Goal: Information Seeking & Learning: Find specific fact

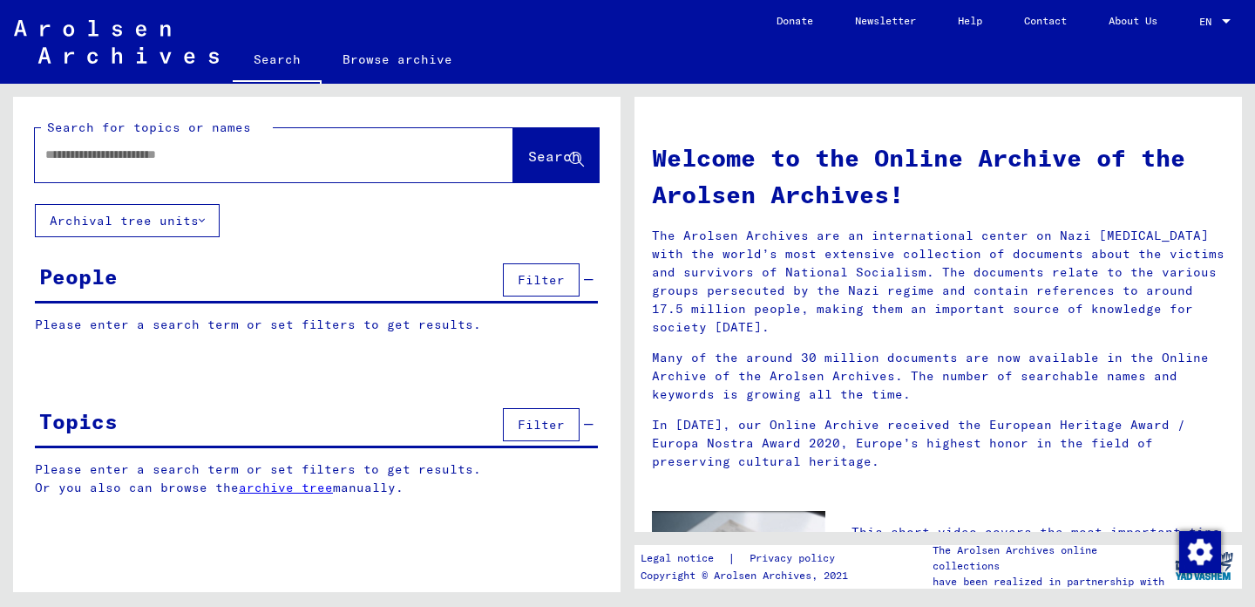
click at [262, 158] on input "text" at bounding box center [253, 155] width 416 height 18
type input "**********"
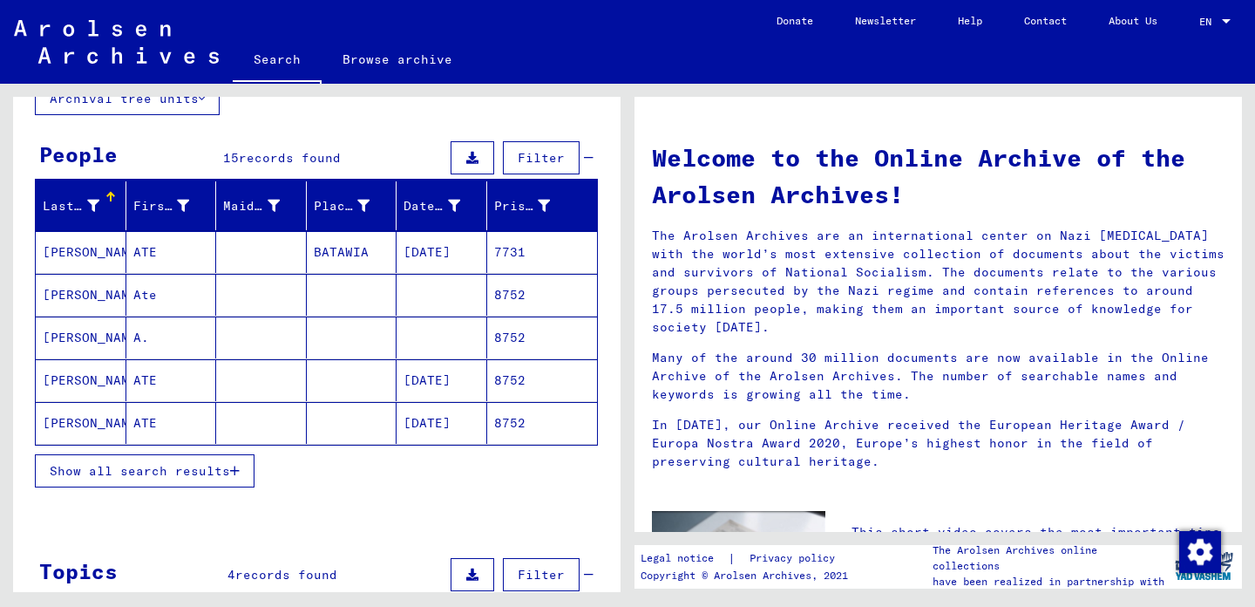
scroll to position [163, 0]
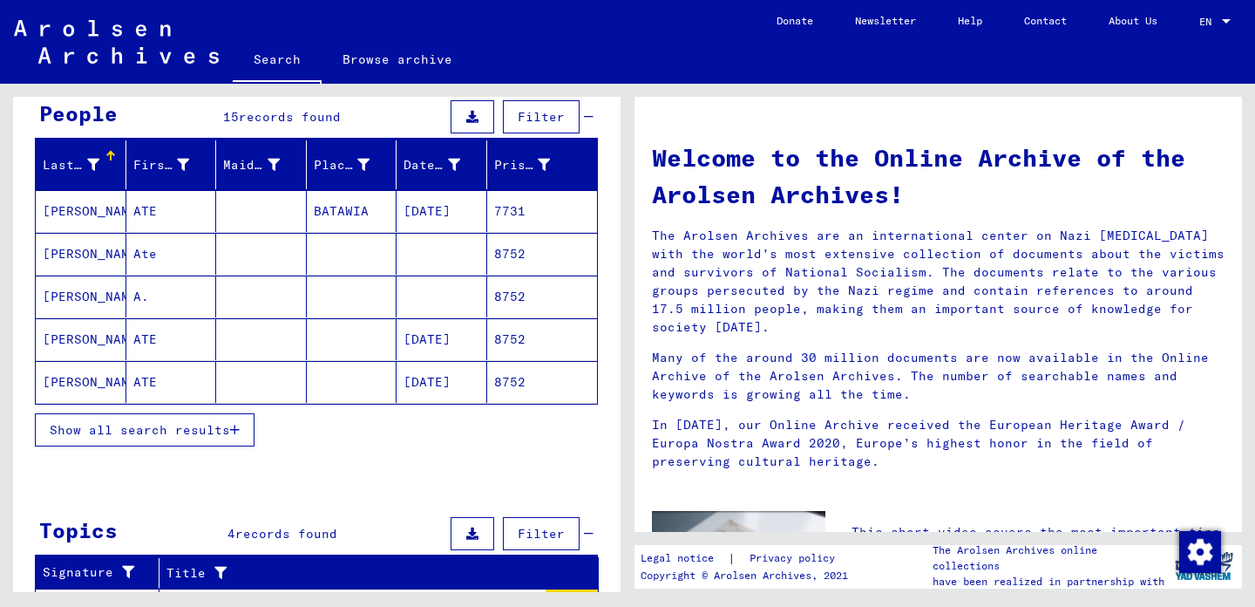
click at [95, 336] on mat-cell "[PERSON_NAME]" at bounding box center [81, 339] width 91 height 42
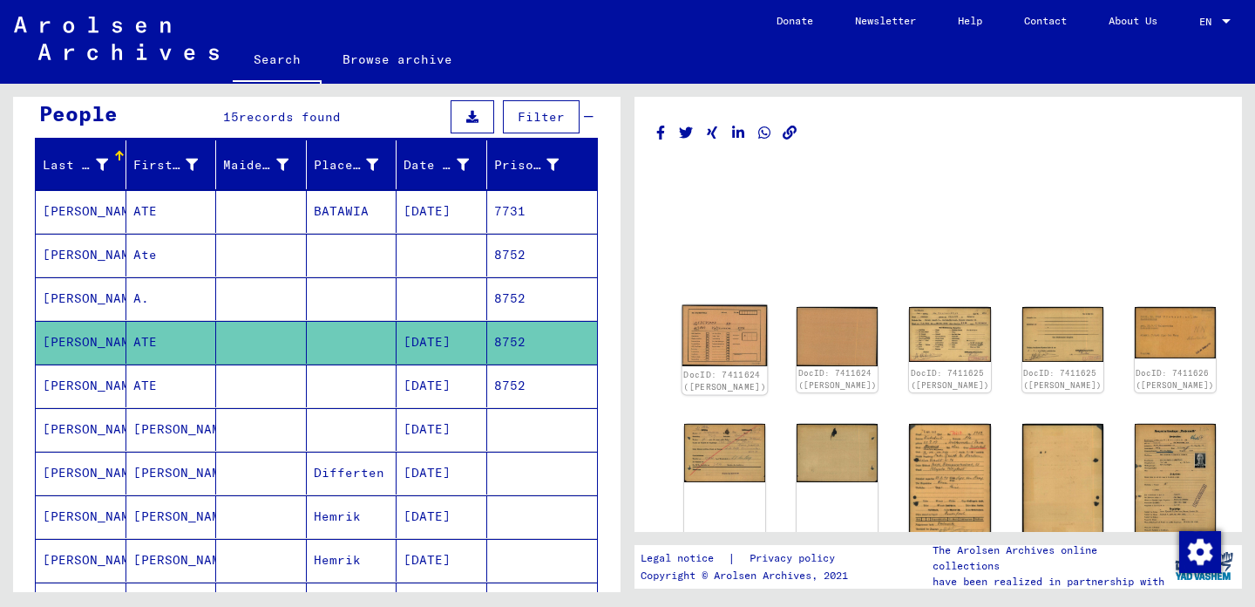
click at [715, 329] on img at bounding box center [725, 336] width 85 height 62
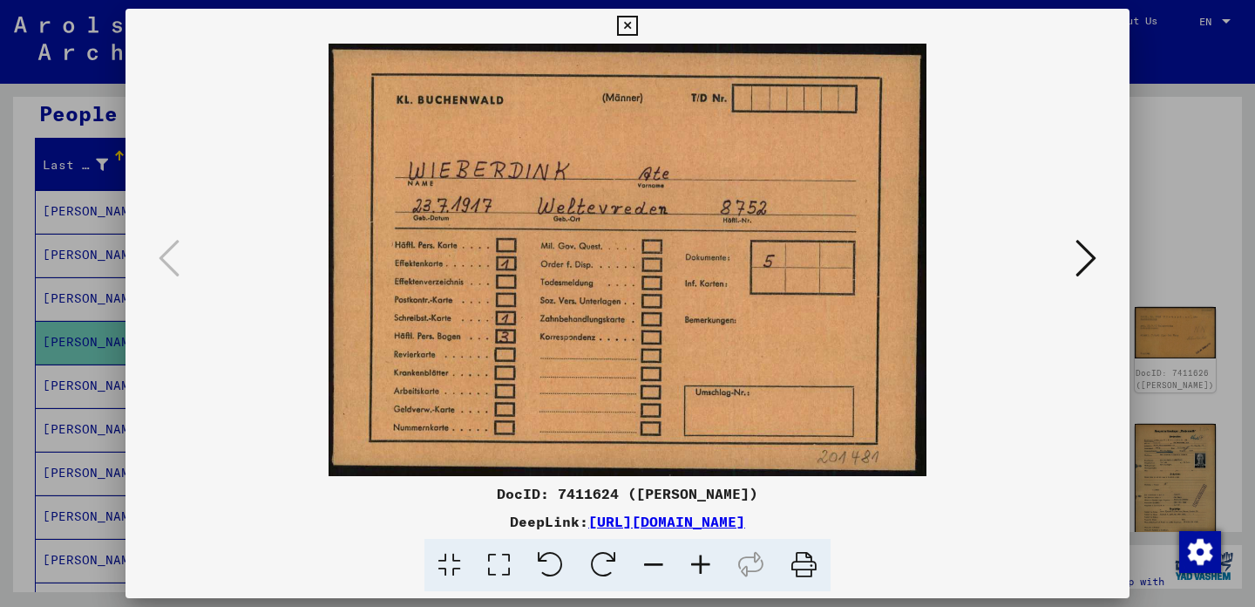
click at [1096, 253] on icon at bounding box center [1086, 258] width 21 height 42
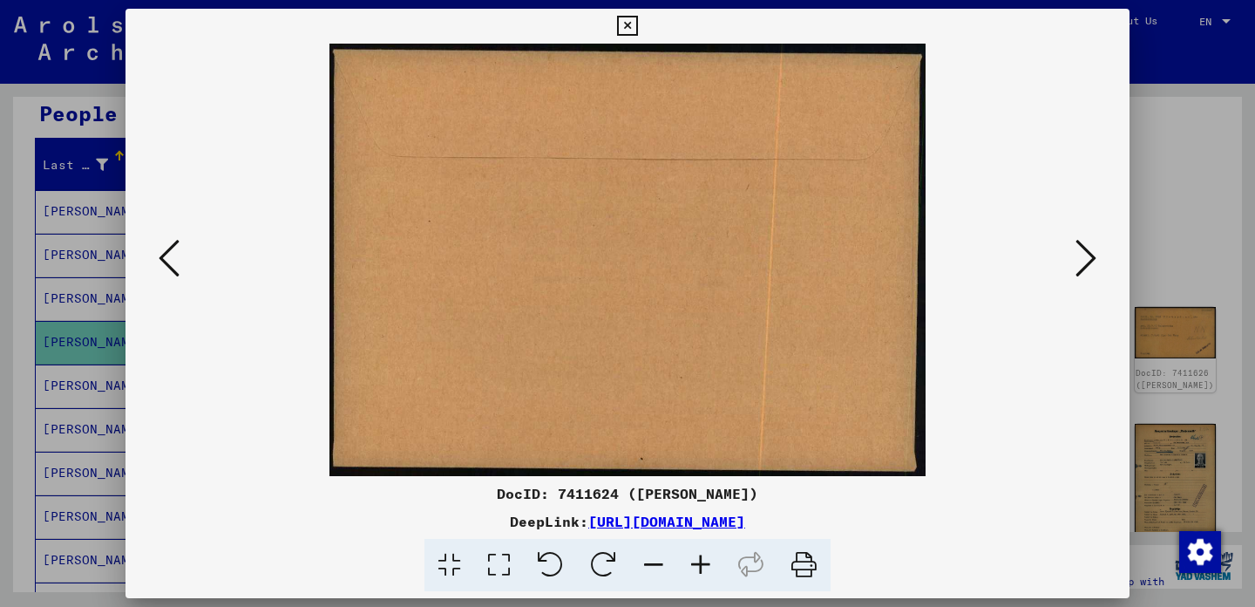
click at [1096, 253] on icon at bounding box center [1086, 258] width 21 height 42
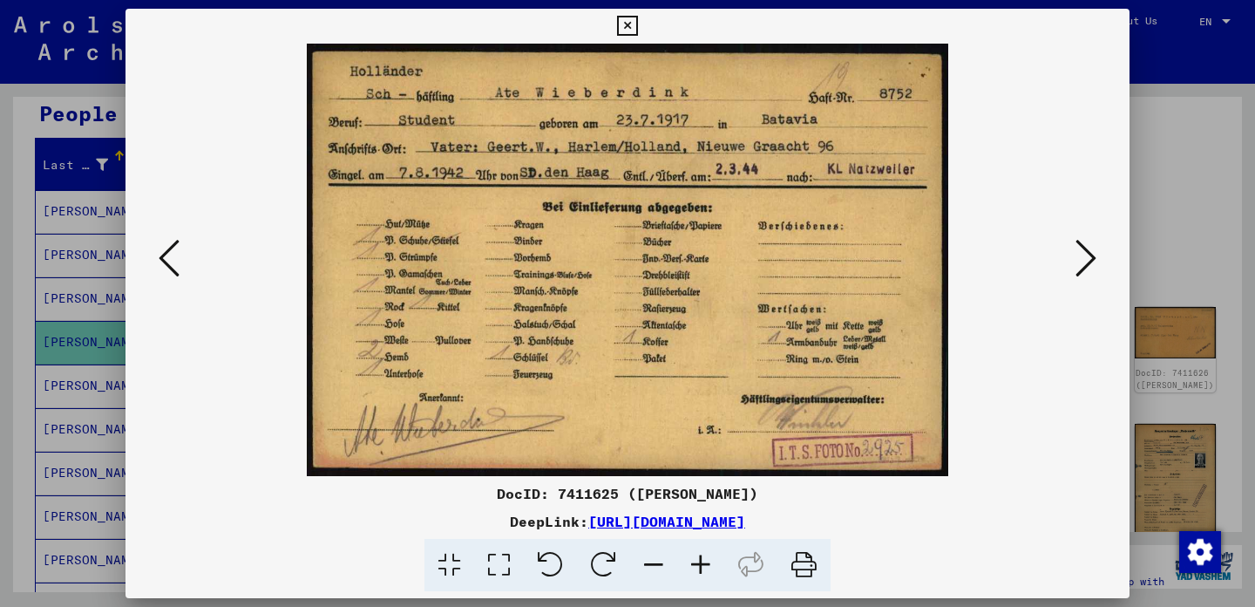
click at [1096, 253] on icon at bounding box center [1086, 258] width 21 height 42
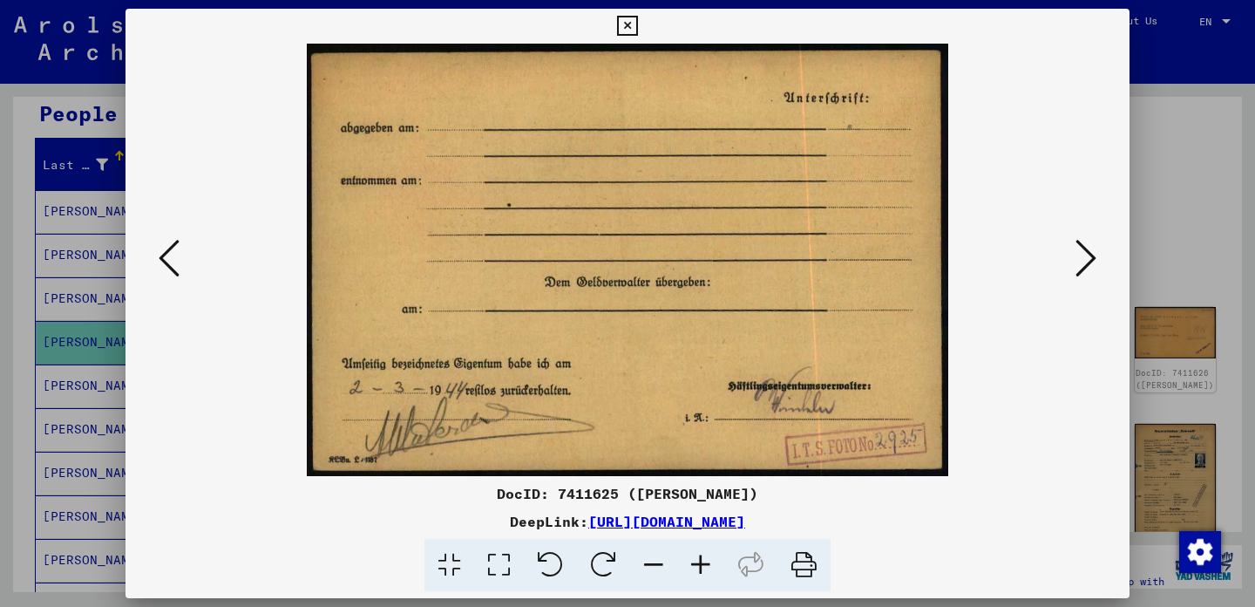
click at [168, 255] on icon at bounding box center [169, 258] width 21 height 42
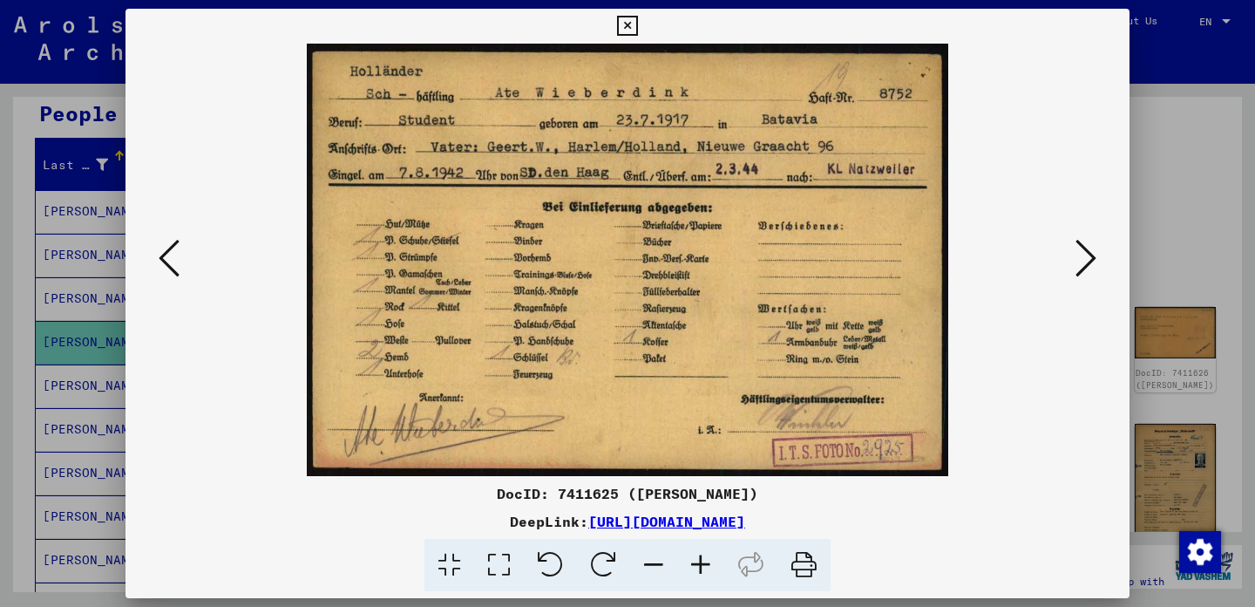
click at [1089, 257] on icon at bounding box center [1086, 258] width 21 height 42
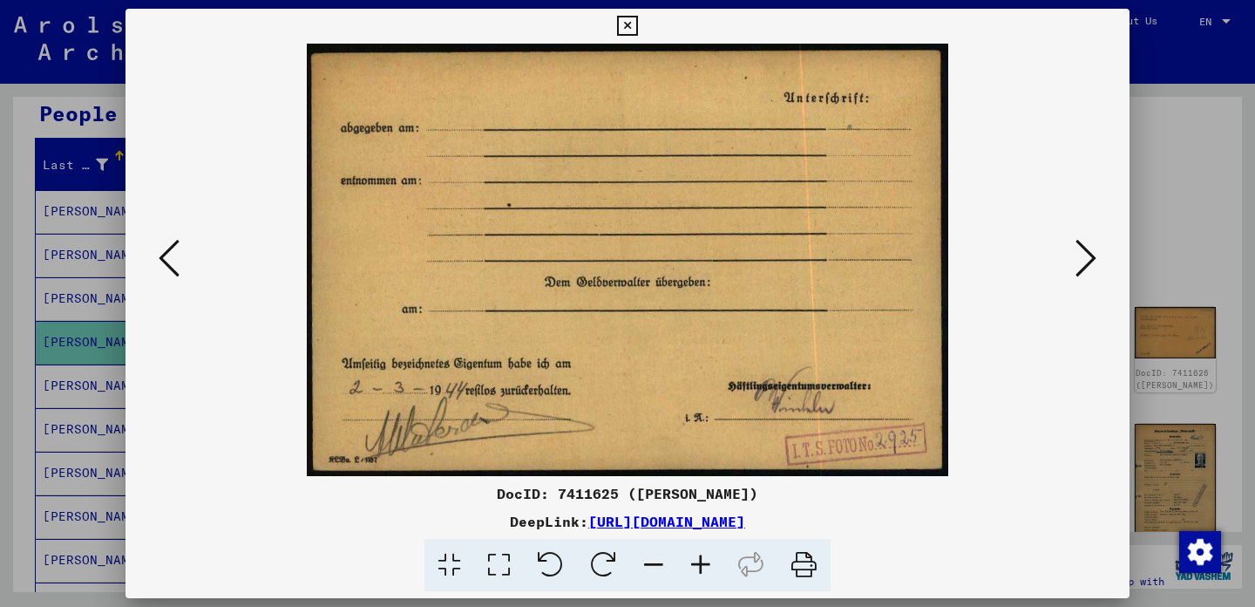
click at [1089, 257] on icon at bounding box center [1086, 258] width 21 height 42
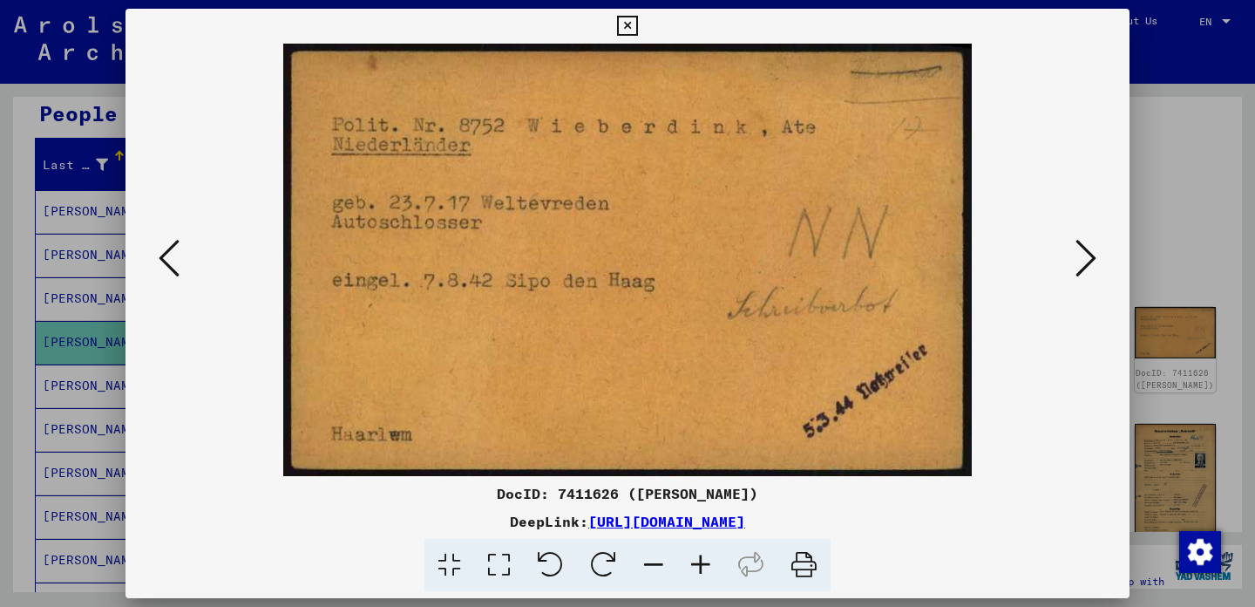
click at [1089, 257] on icon at bounding box center [1086, 258] width 21 height 42
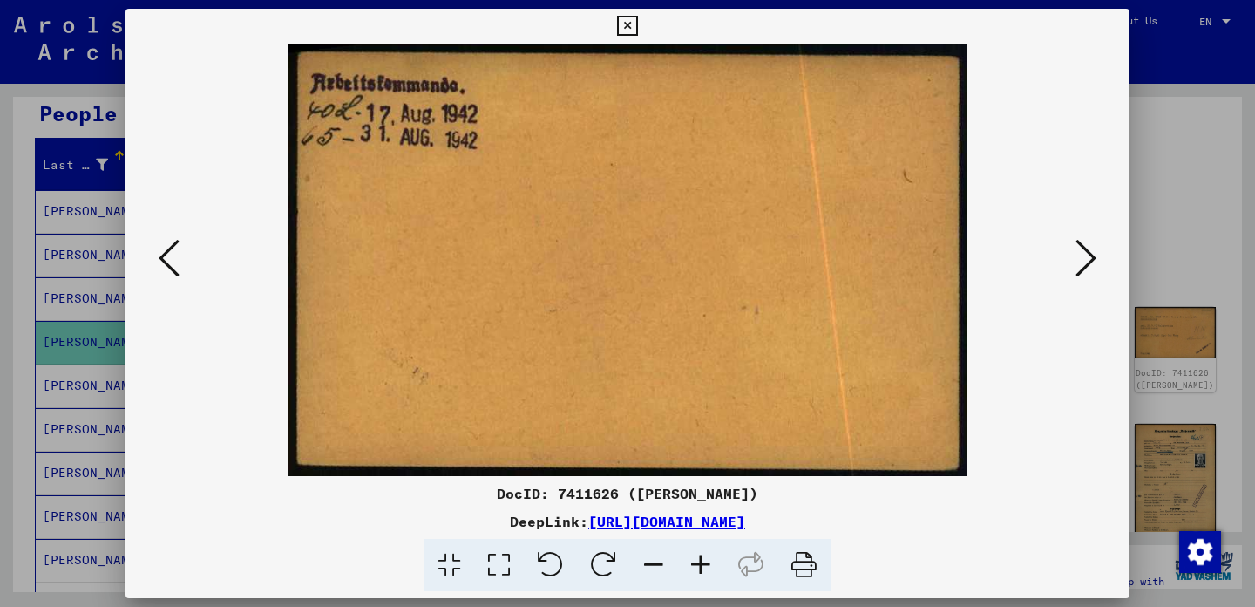
click at [1089, 257] on icon at bounding box center [1086, 258] width 21 height 42
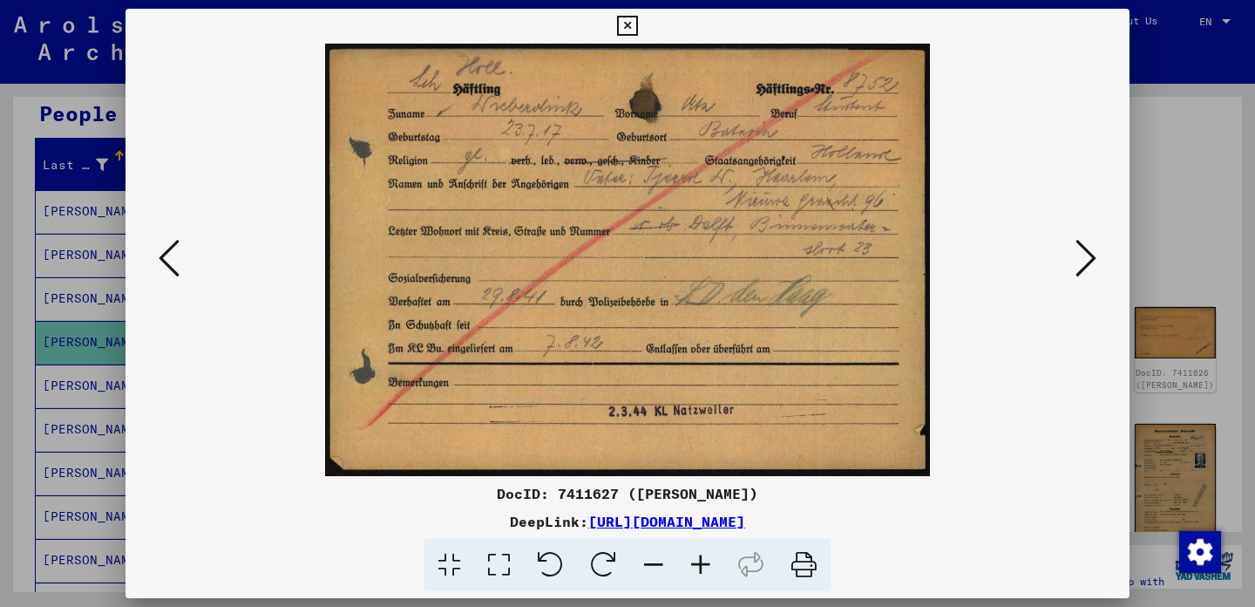
click at [1089, 257] on icon at bounding box center [1086, 258] width 21 height 42
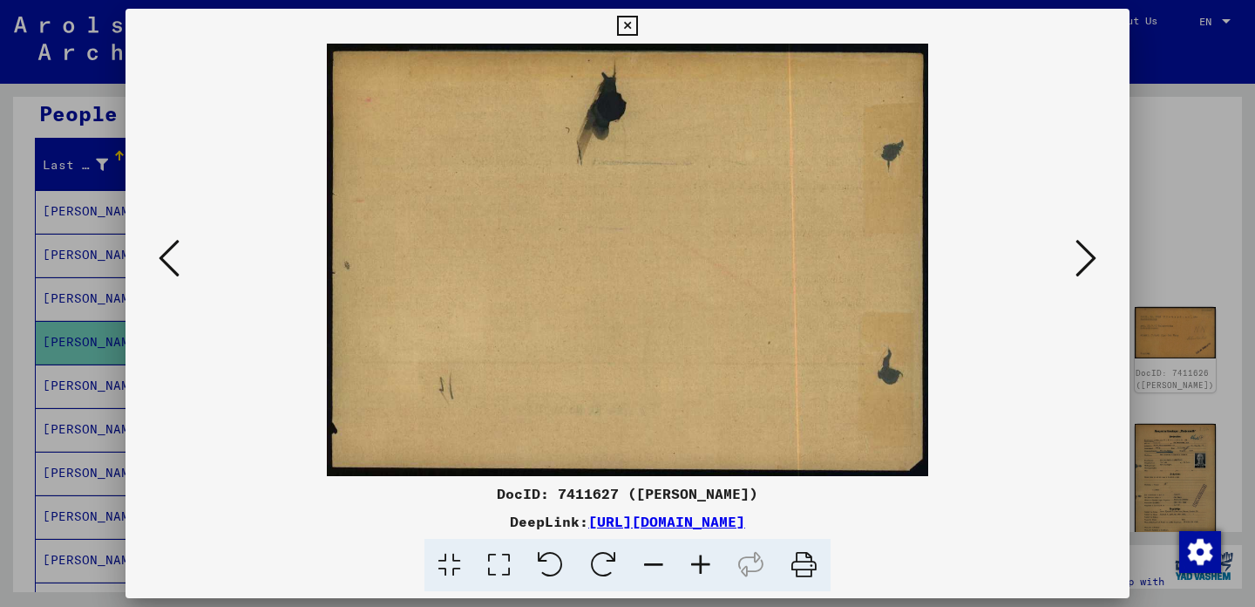
click at [1089, 257] on icon at bounding box center [1086, 258] width 21 height 42
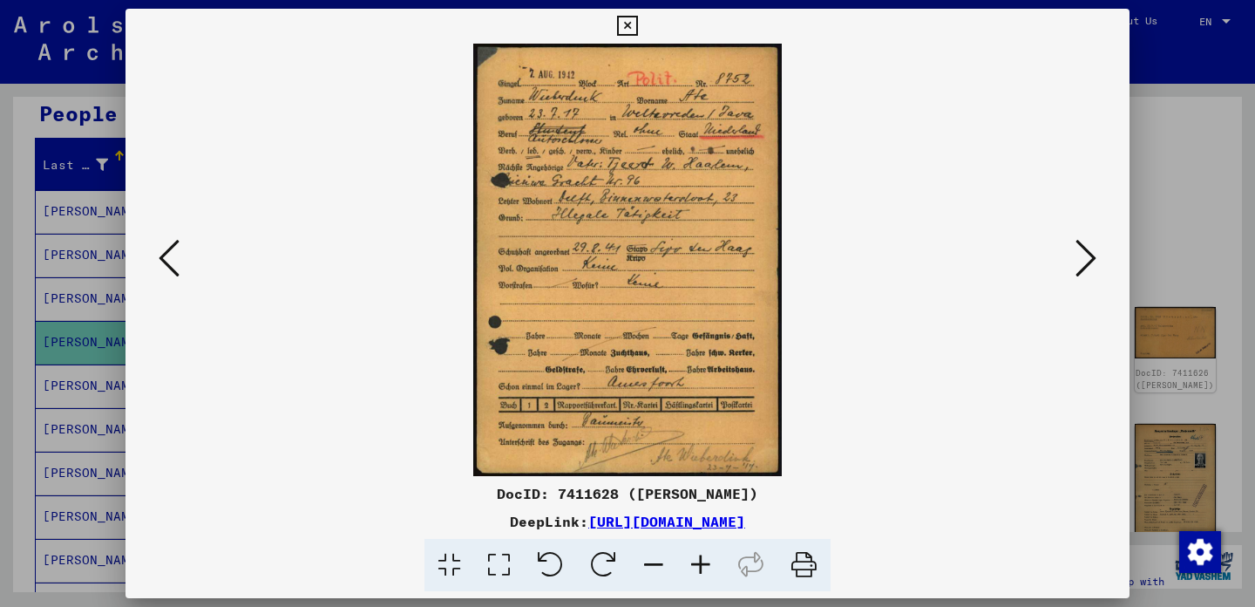
click at [637, 21] on icon at bounding box center [627, 26] width 20 height 21
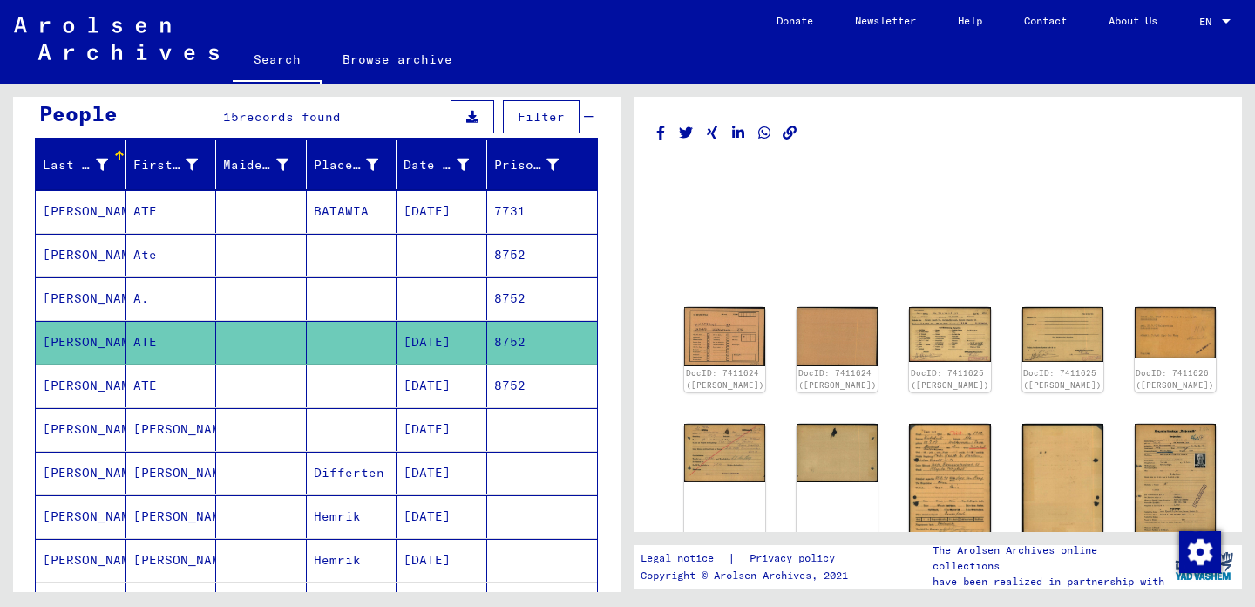
click at [99, 384] on mat-cell "[PERSON_NAME]" at bounding box center [81, 385] width 91 height 43
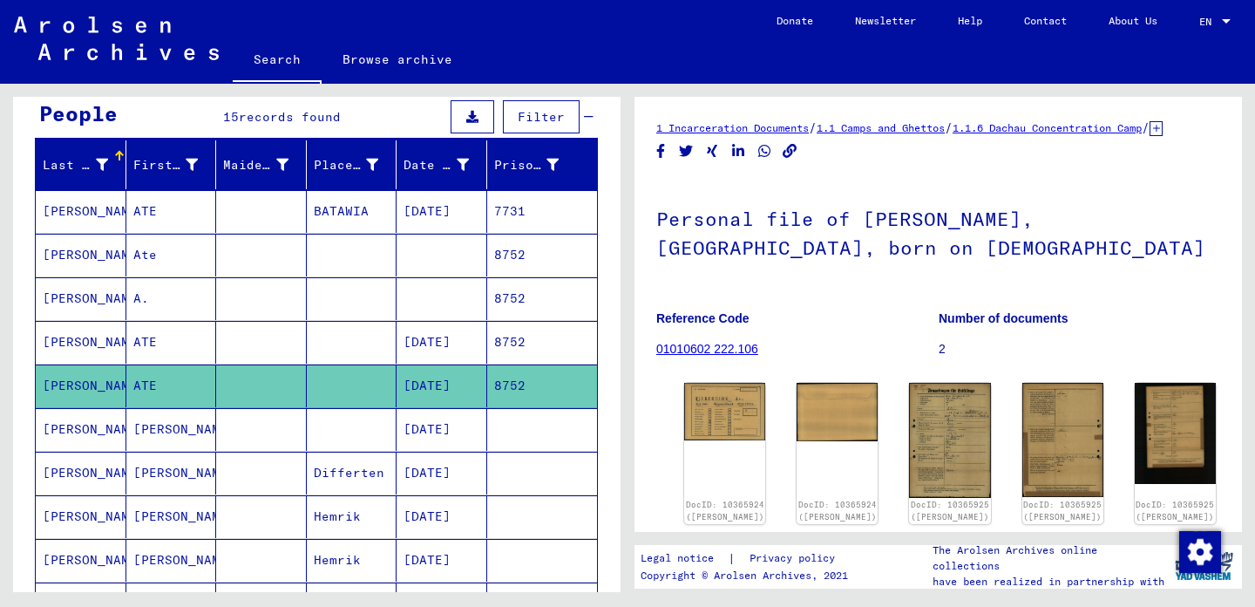
click at [682, 426] on div "DocID: 10365924 ([PERSON_NAME]) DocID: 10365924 (ATE [PERSON_NAME]) DocID: 1036…" at bounding box center [938, 453] width 522 height 155
click at [716, 423] on img at bounding box center [725, 409] width 85 height 60
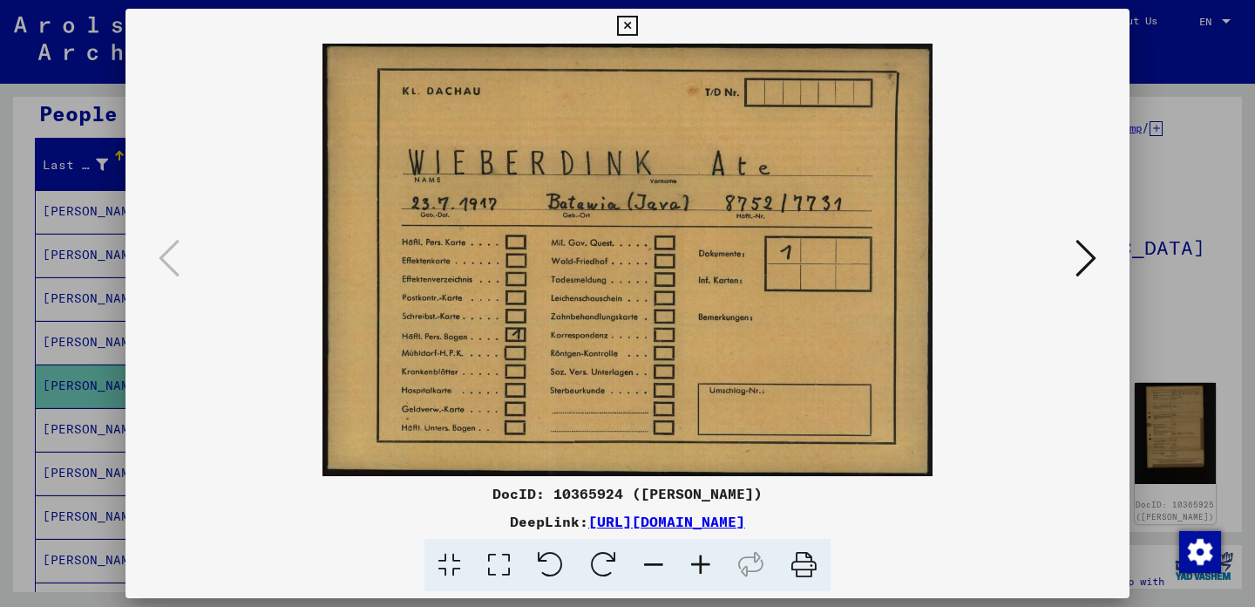
click at [1093, 262] on icon at bounding box center [1086, 258] width 21 height 42
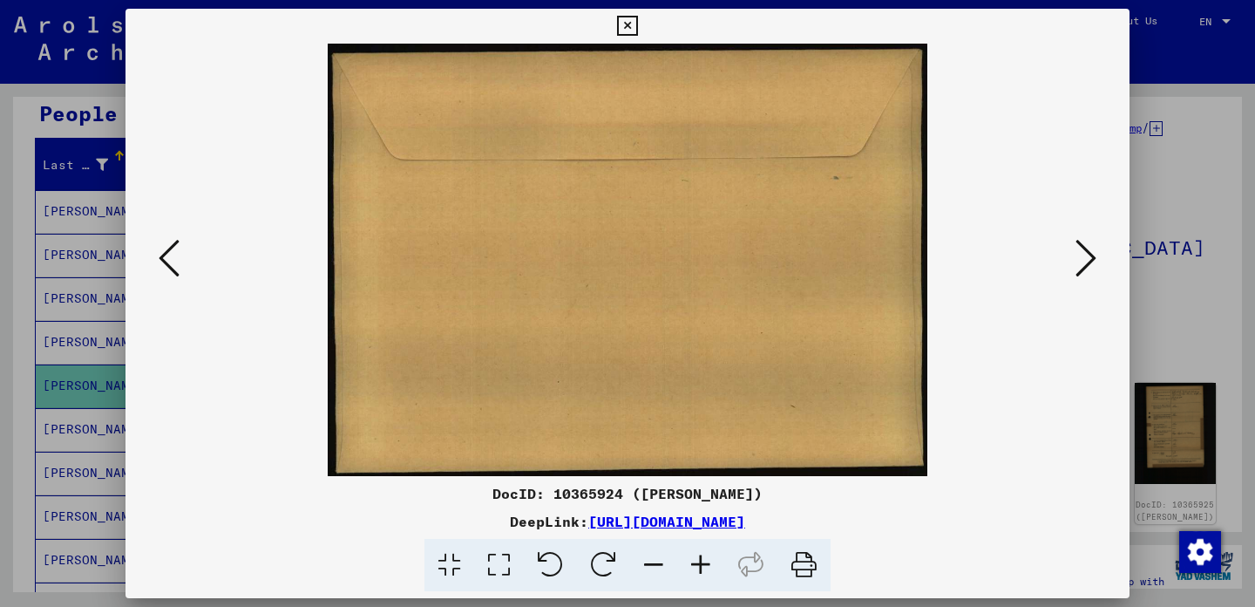
click at [1093, 262] on icon at bounding box center [1086, 258] width 21 height 42
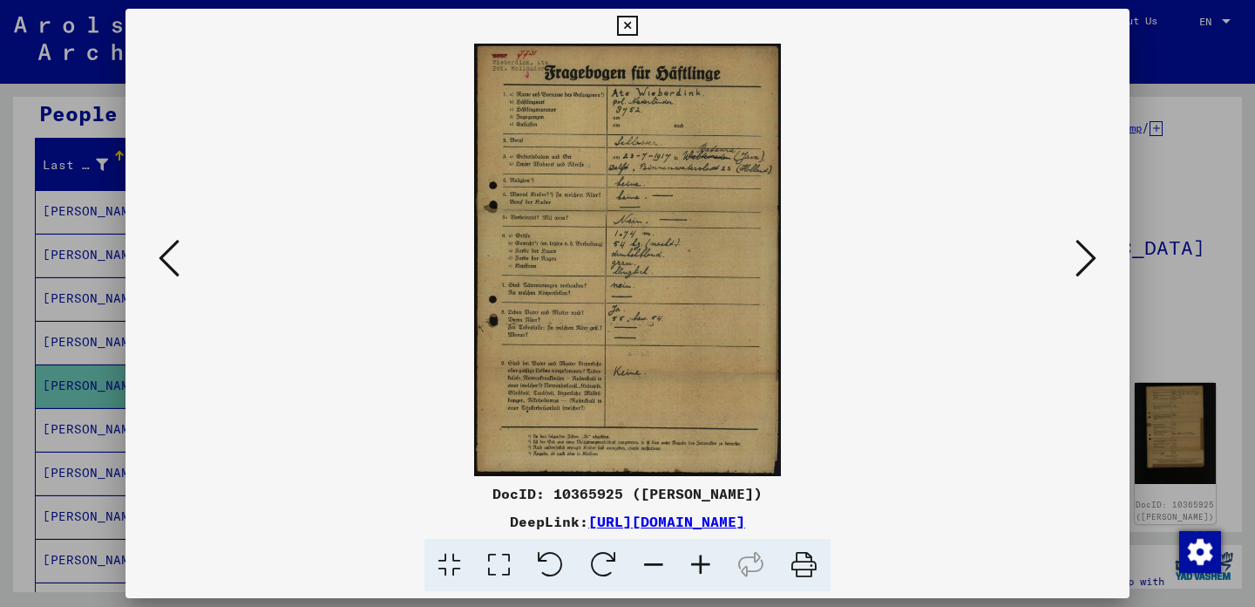
click at [704, 285] on img at bounding box center [628, 260] width 886 height 432
click at [1087, 256] on icon at bounding box center [1086, 258] width 21 height 42
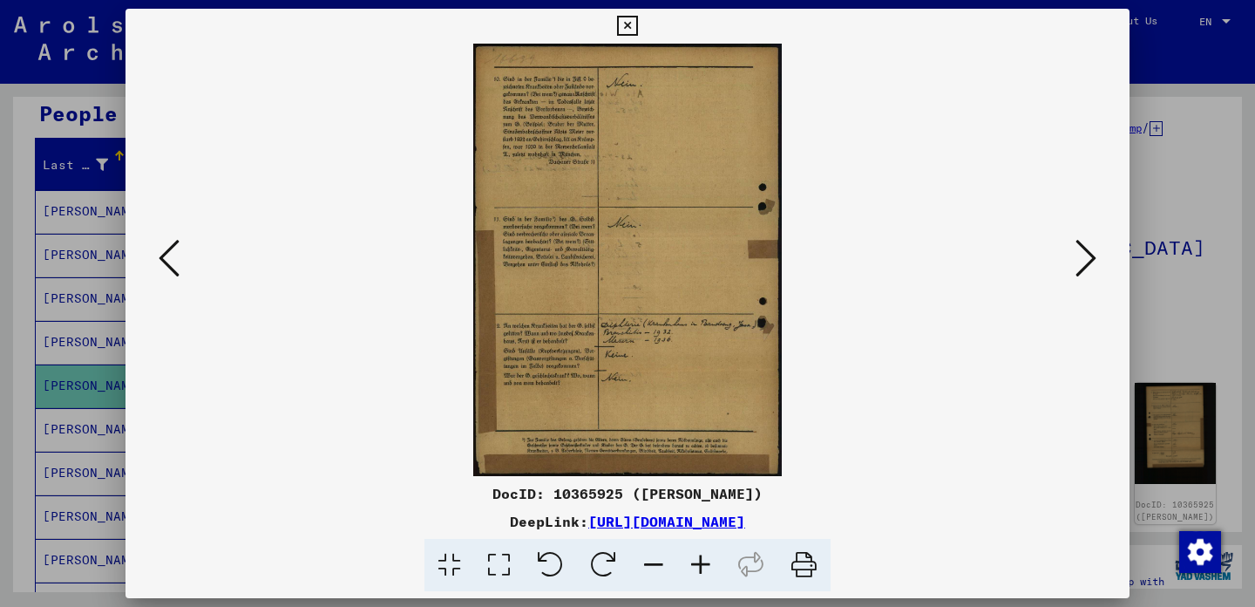
click at [1087, 256] on icon at bounding box center [1086, 258] width 21 height 42
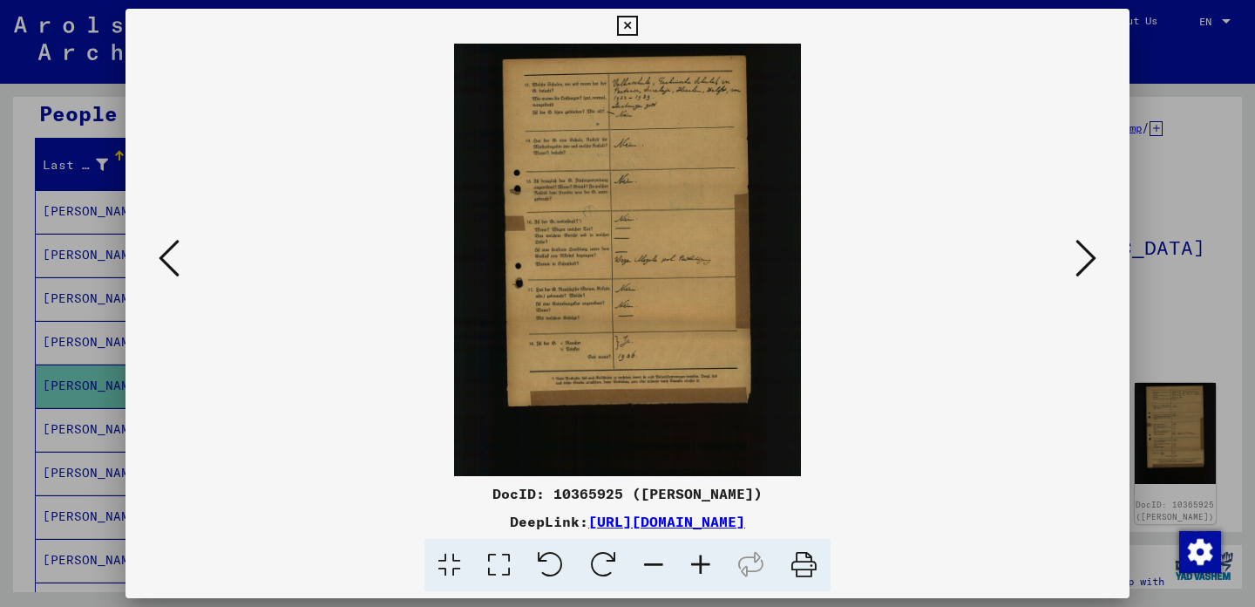
click at [1087, 256] on icon at bounding box center [1086, 258] width 21 height 42
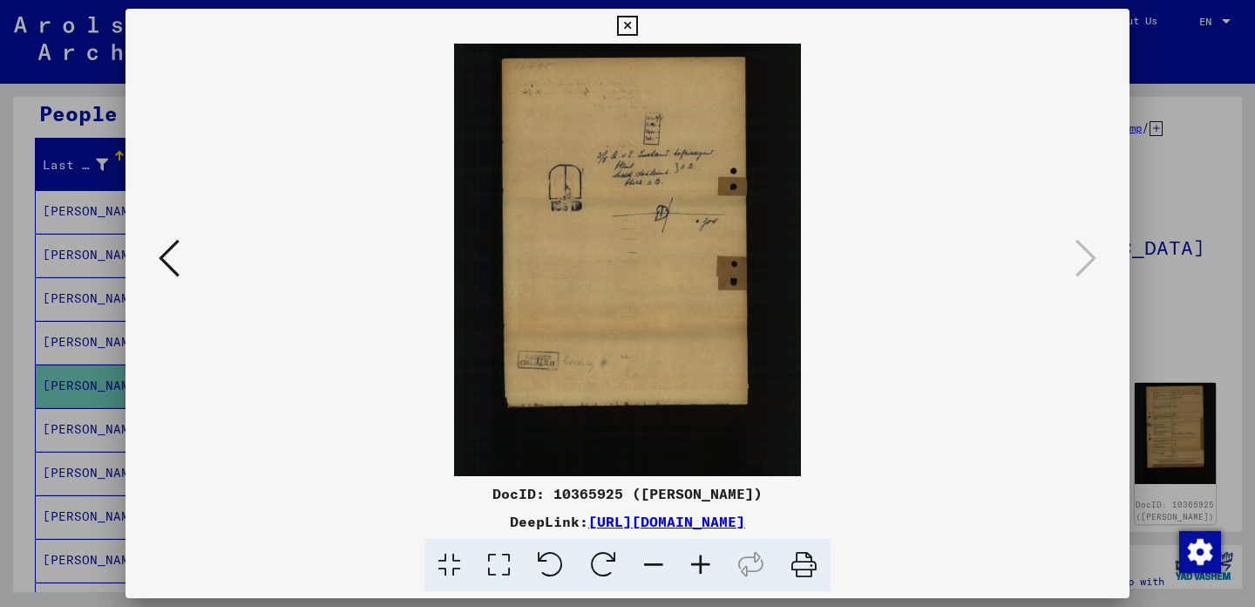
click at [637, 25] on icon at bounding box center [627, 26] width 20 height 21
